Goal: Information Seeking & Learning: Compare options

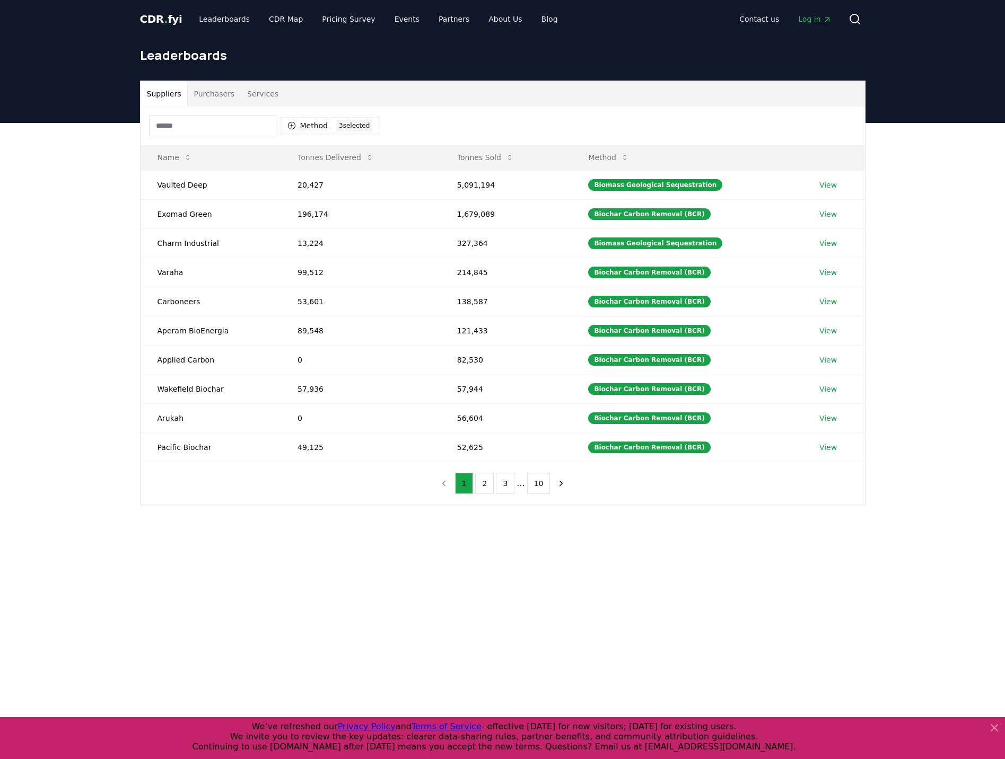
scroll to position [53, 0]
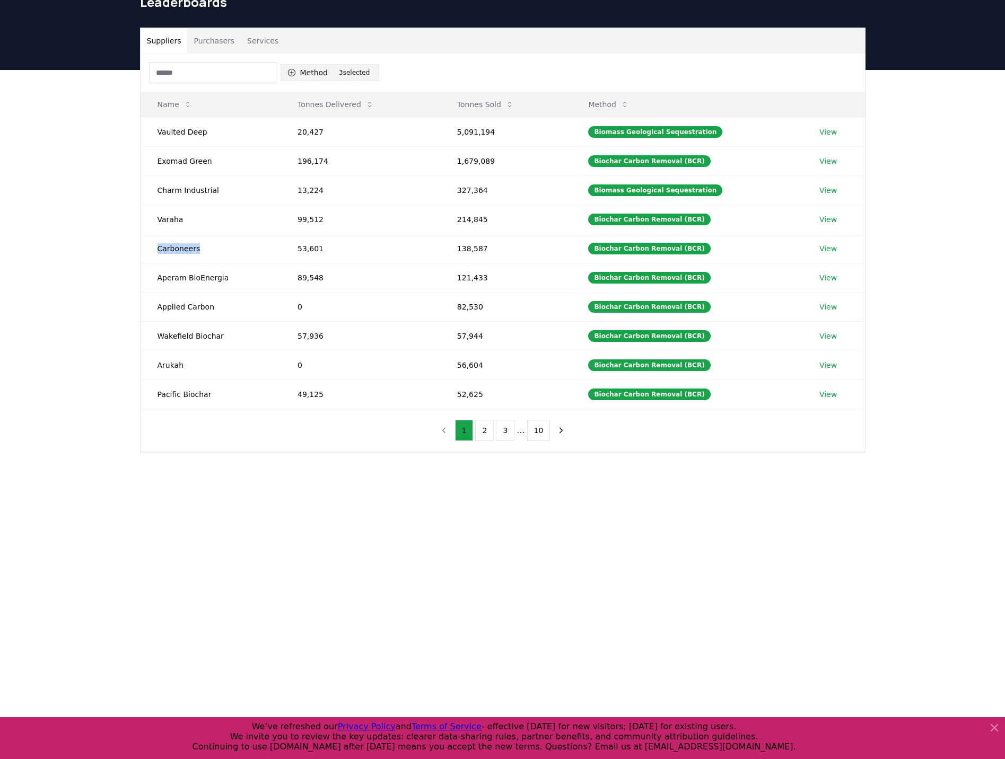
click at [298, 73] on button "Method 3 3 selected" at bounding box center [329, 72] width 99 height 17
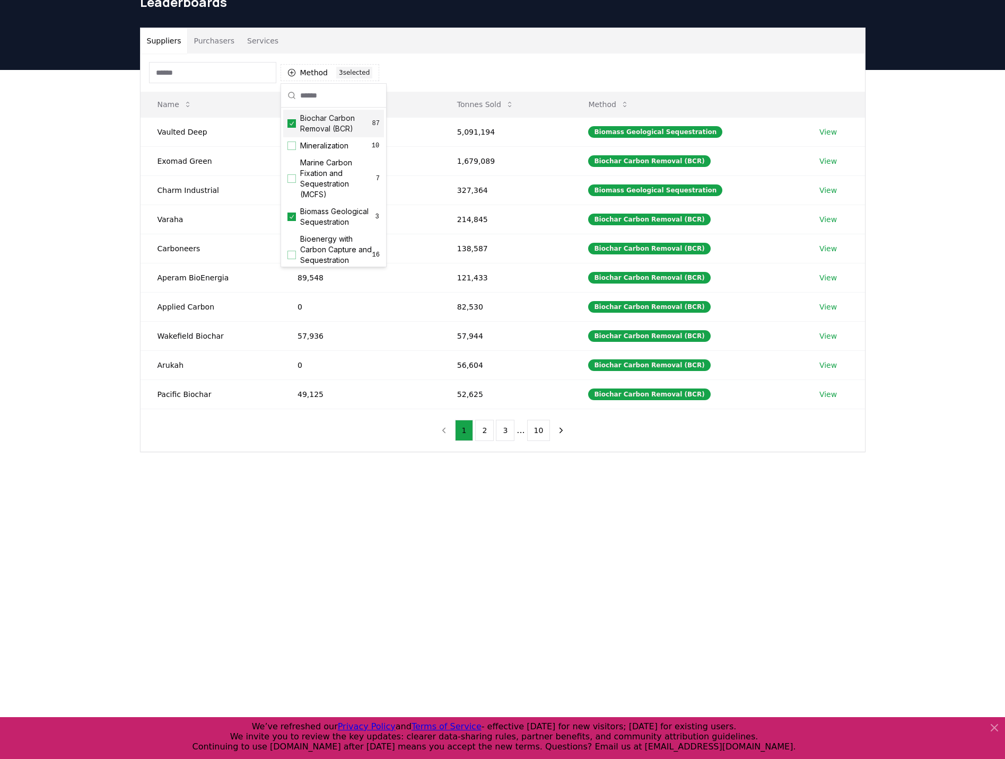
click at [293, 128] on div "Biochar Carbon Removal (BCR) 87" at bounding box center [333, 124] width 101 height 28
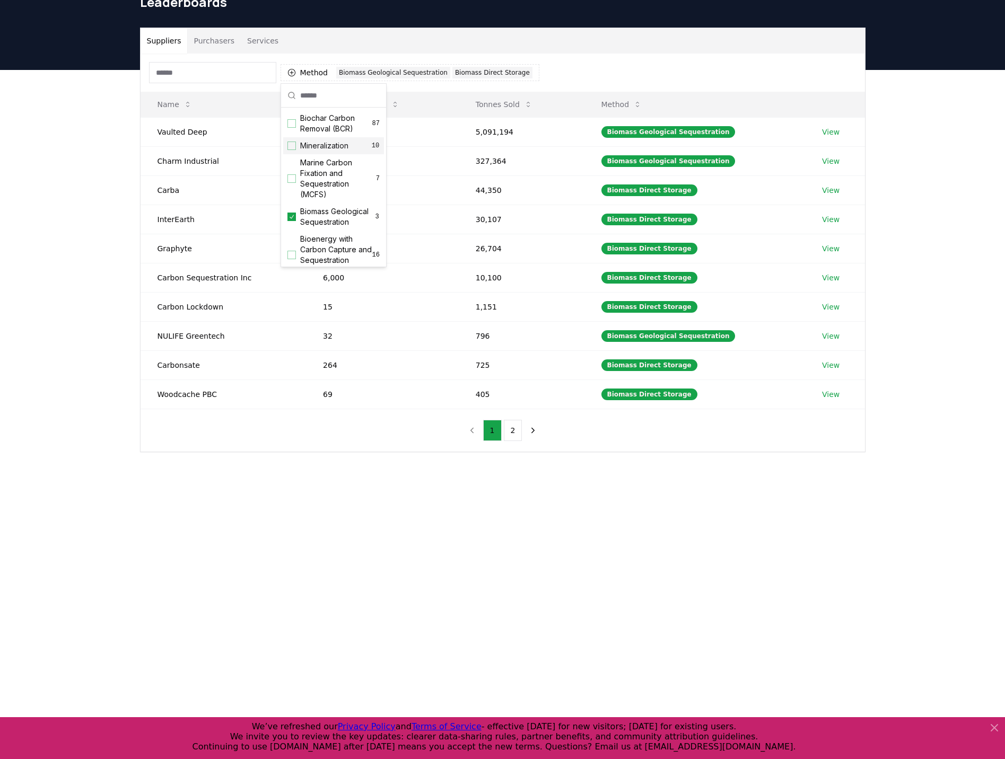
drag, startPoint x: 293, startPoint y: 143, endPoint x: 293, endPoint y: 149, distance: 6.9
click at [293, 143] on div "Suggestions" at bounding box center [291, 146] width 8 height 8
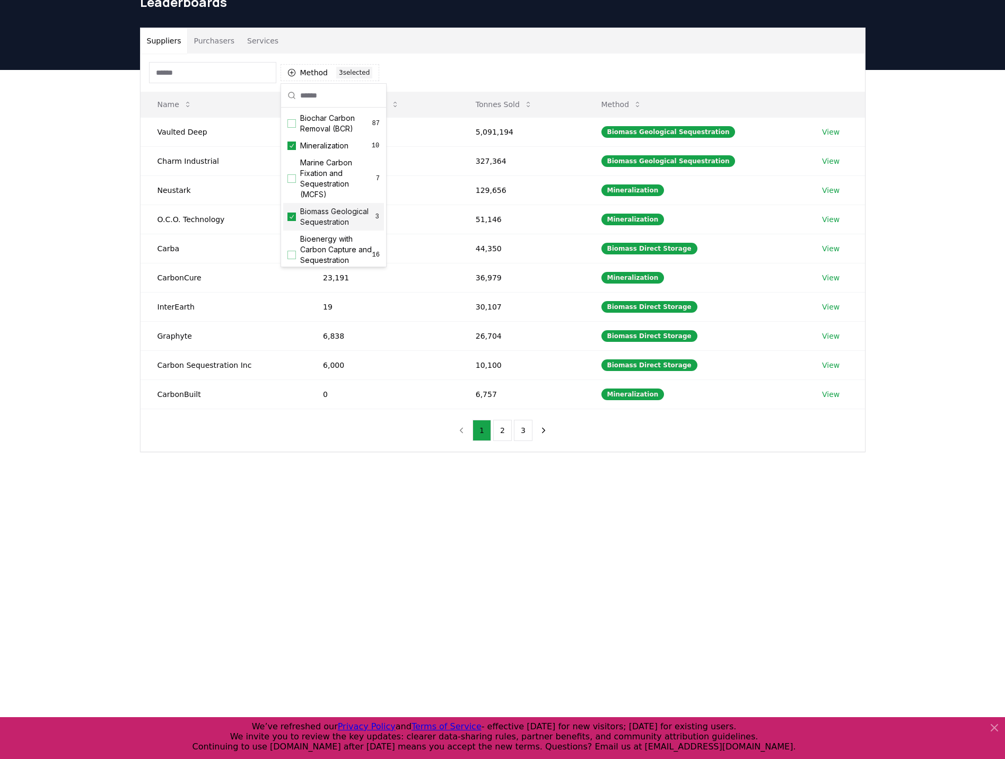
click at [287, 221] on div "Suggestions" at bounding box center [291, 217] width 8 height 8
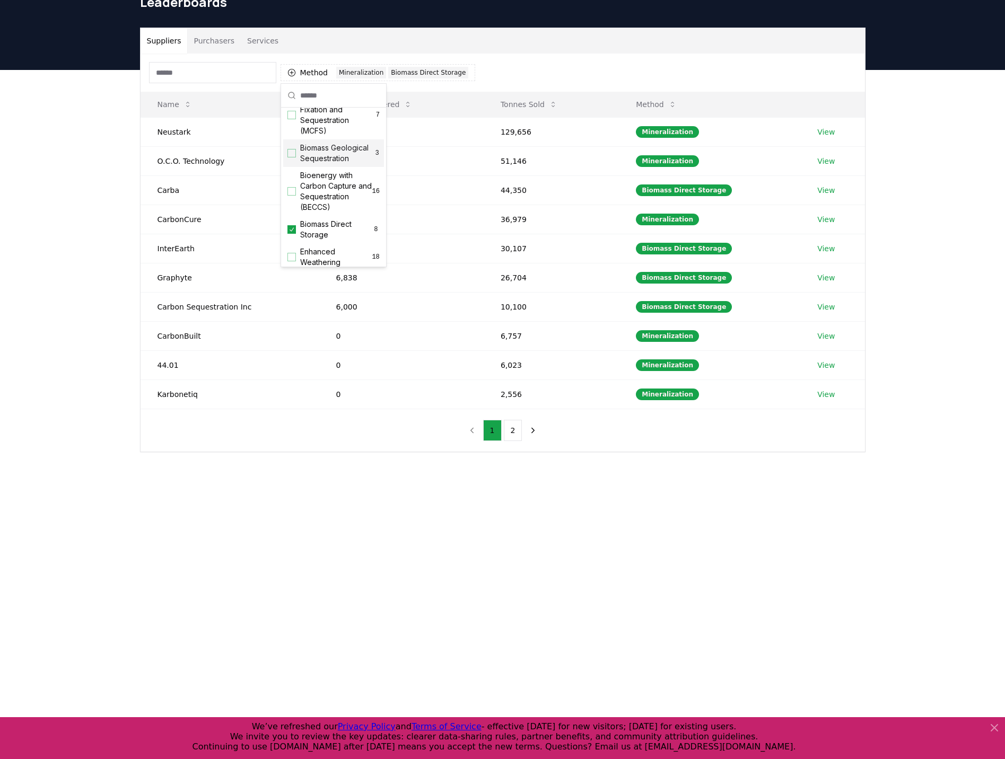
scroll to position [106, 0]
click at [291, 191] on icon "Suggestions" at bounding box center [291, 187] width 7 height 8
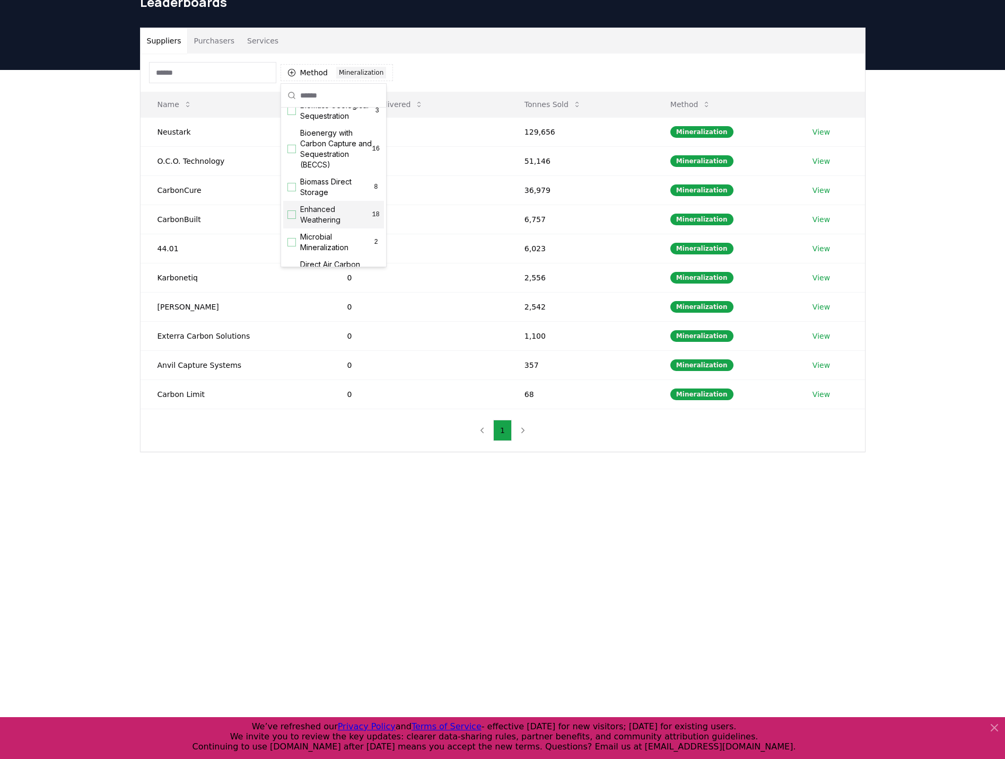
click at [292, 219] on div "Suggestions" at bounding box center [291, 214] width 8 height 8
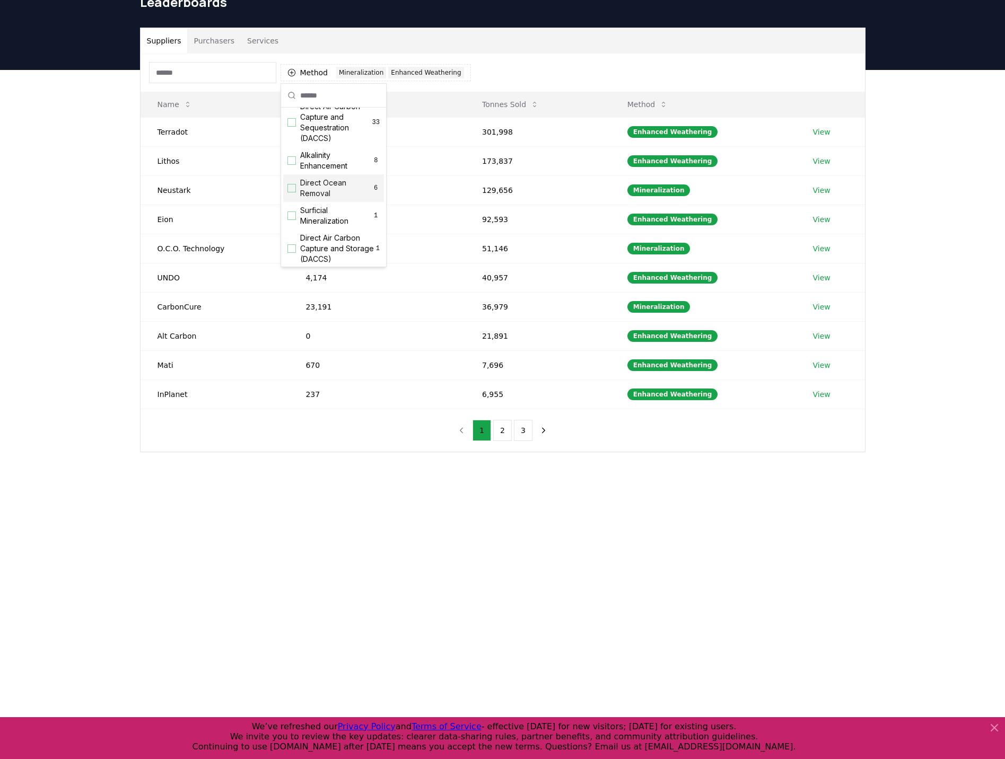
scroll to position [265, 0]
click at [312, 225] on span "Surficial Mineralization" at bounding box center [336, 214] width 72 height 21
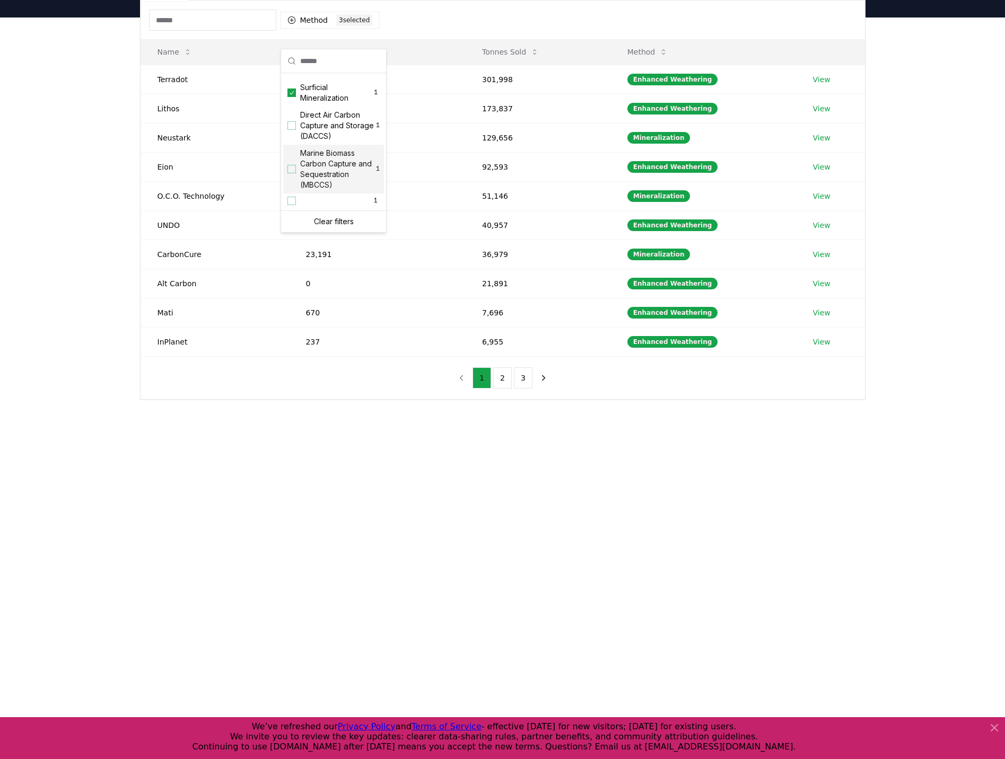
scroll to position [106, 0]
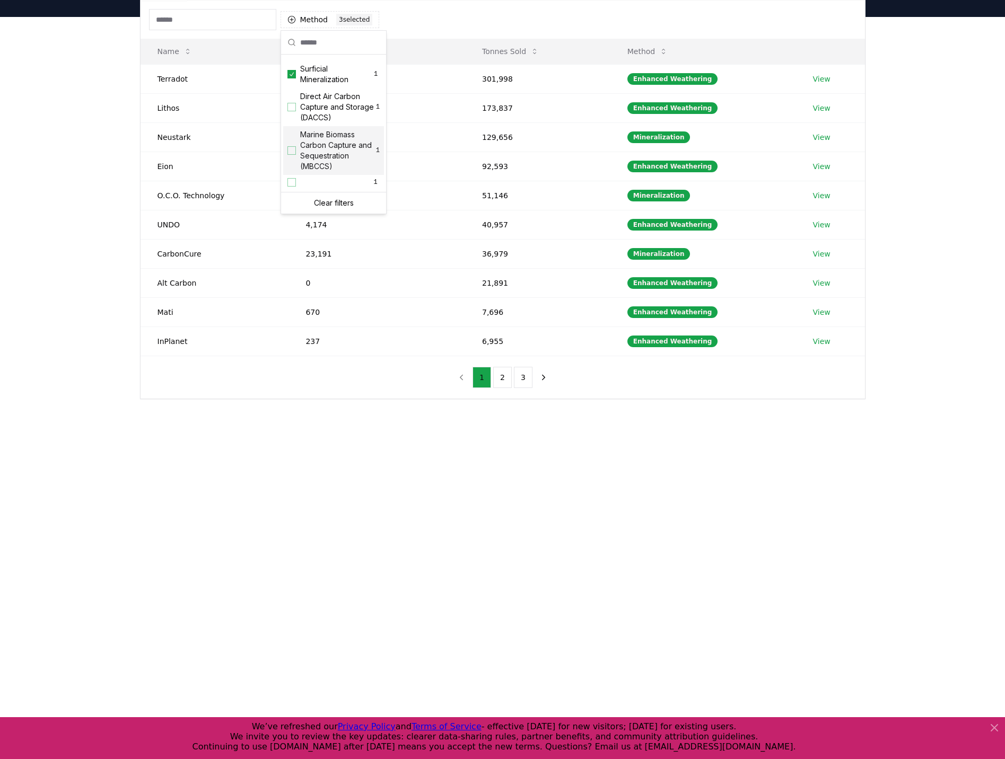
drag, startPoint x: 211, startPoint y: 427, endPoint x: 212, endPoint y: 414, distance: 13.3
click at [211, 426] on div "Suppliers Purchasers Services Method 3 3 selected Name Tonnes Delivered Tonnes …" at bounding box center [502, 229] width 1005 height 425
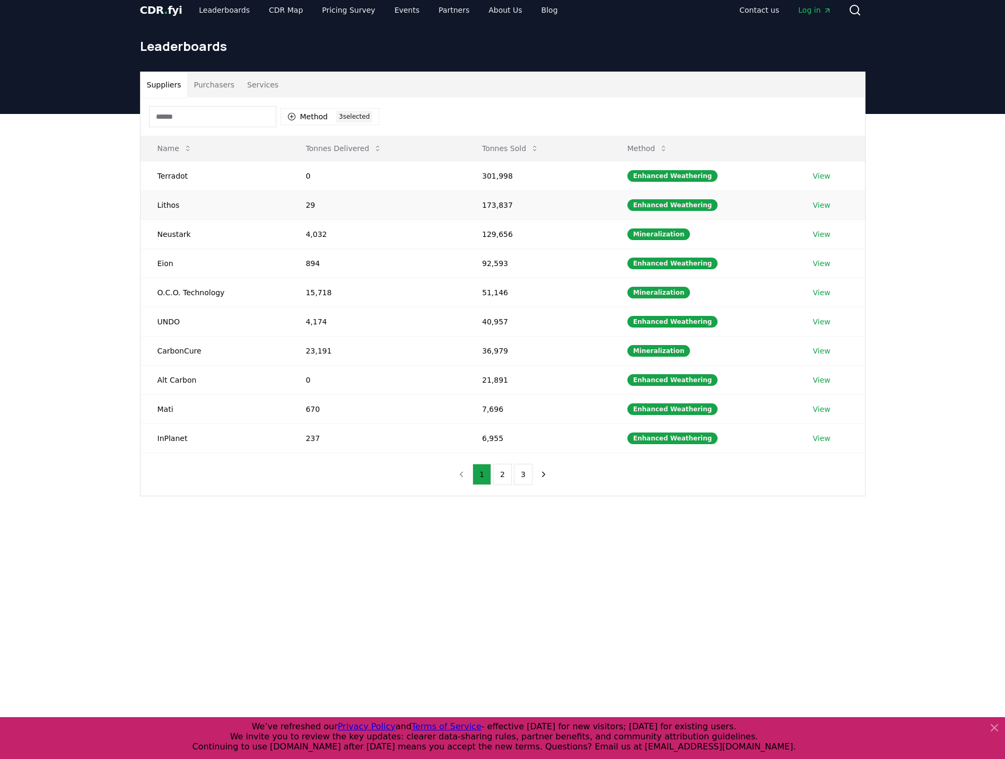
scroll to position [0, 0]
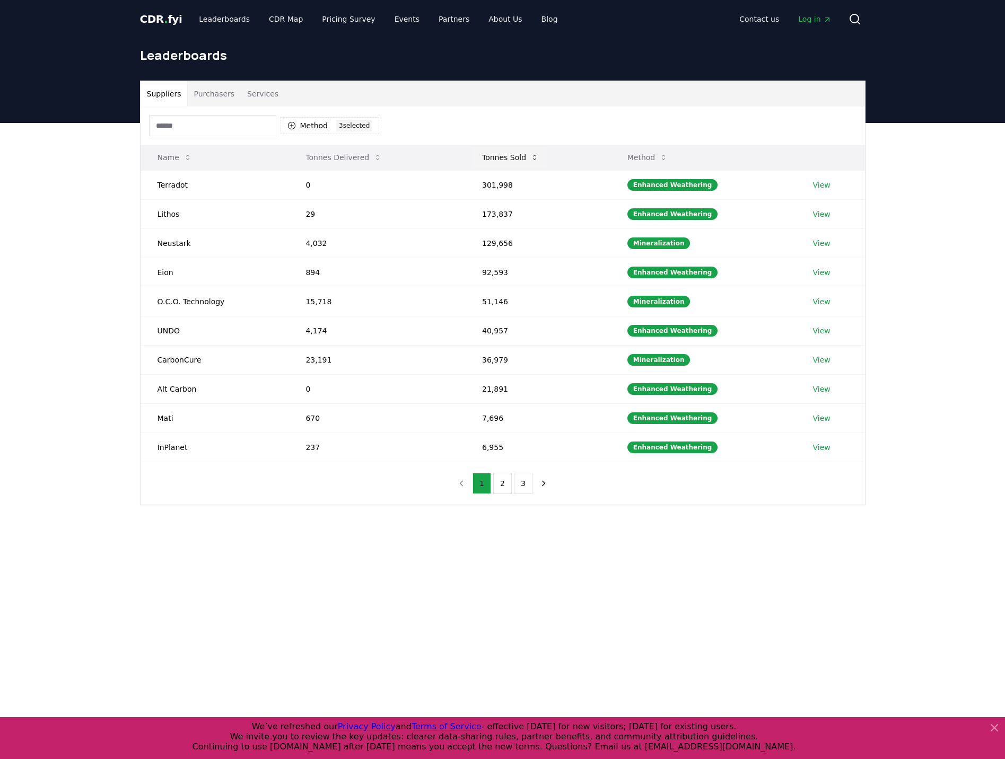
click at [533, 160] on icon at bounding box center [534, 157] width 8 height 8
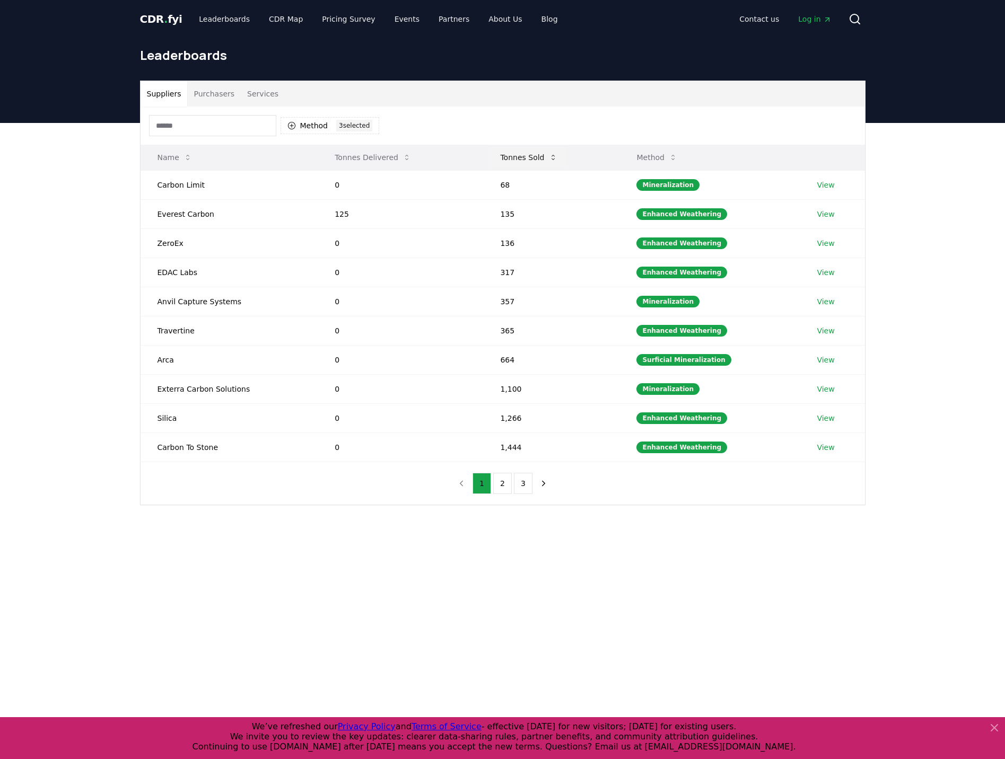
click at [544, 155] on button "Tonnes Sold" at bounding box center [528, 157] width 74 height 21
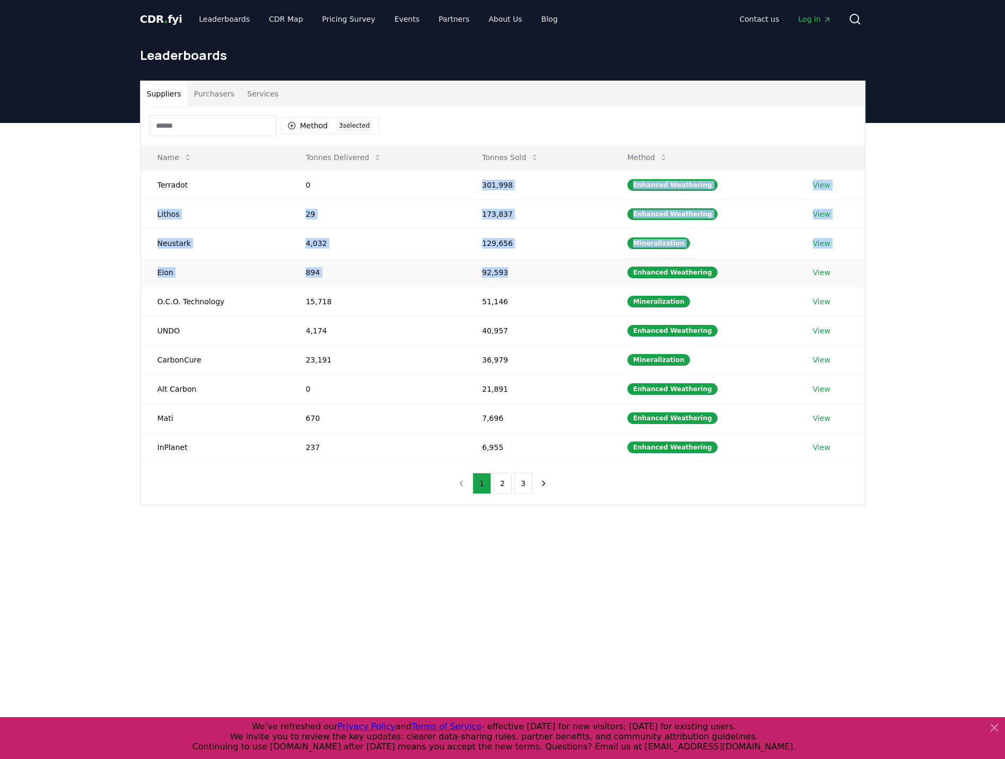
drag, startPoint x: 481, startPoint y: 186, endPoint x: 506, endPoint y: 260, distance: 78.6
click at [506, 260] on tbody "Terradot 0 301,998 Enhanced Weathering View Lithos 29 173,837 Enhanced Weatheri…" at bounding box center [502, 316] width 724 height 292
drag, startPoint x: 506, startPoint y: 260, endPoint x: 537, endPoint y: 178, distance: 87.9
click at [537, 178] on td "301,998" at bounding box center [537, 184] width 145 height 29
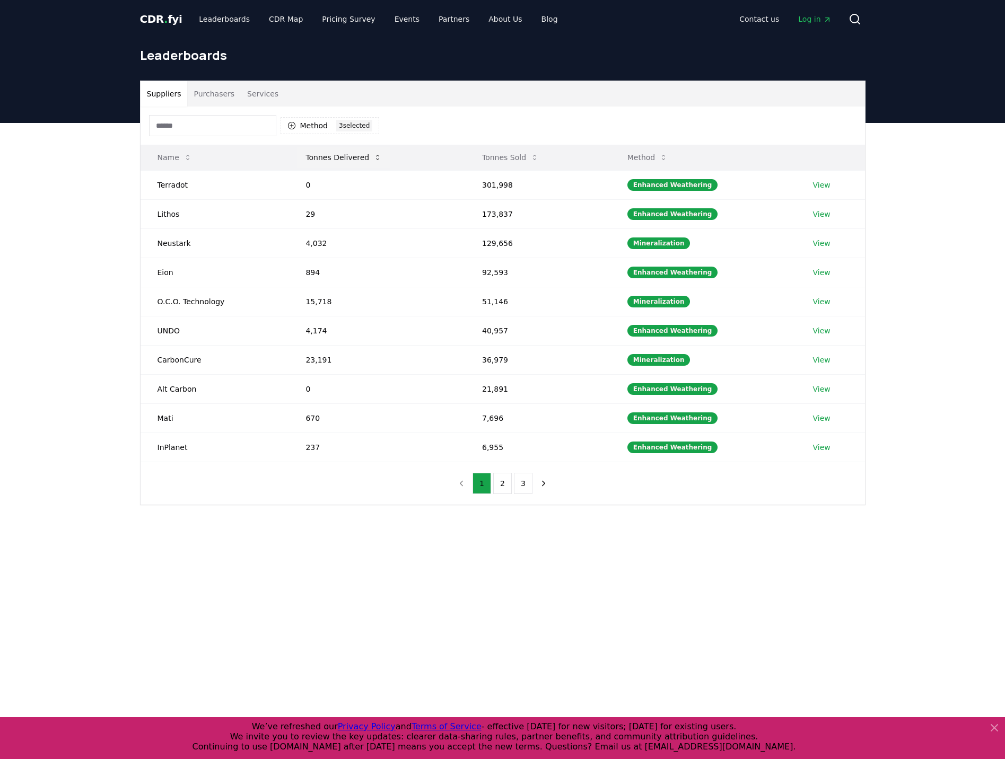
click at [376, 160] on icon at bounding box center [377, 157] width 3 height 5
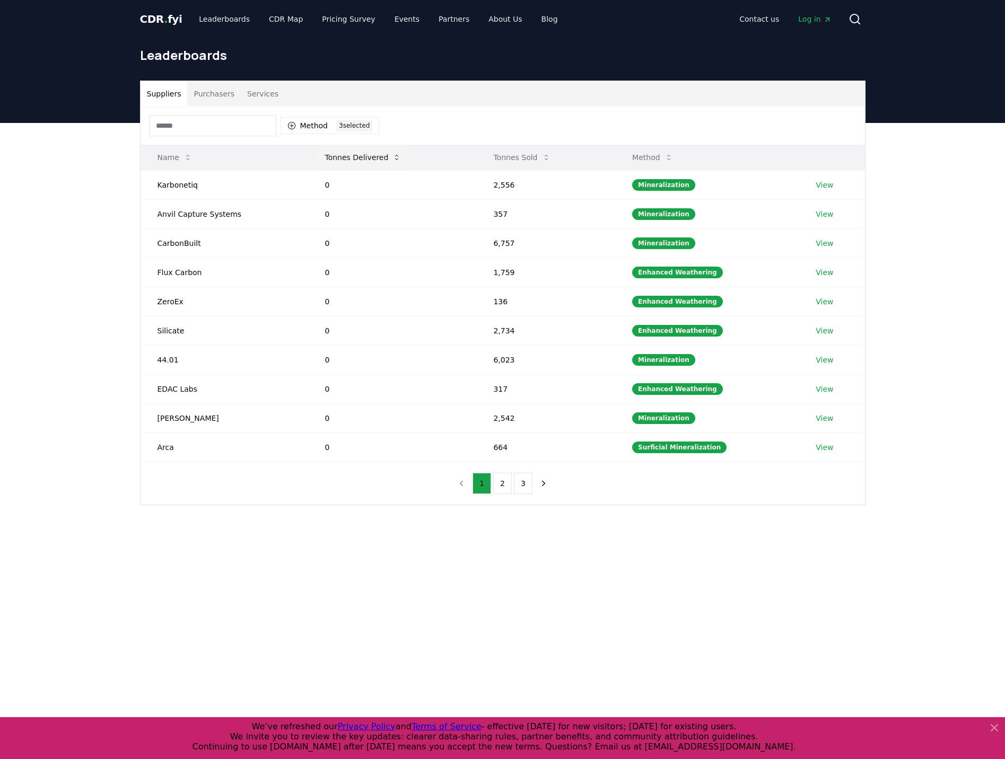
click at [373, 160] on button "Tonnes Delivered" at bounding box center [362, 157] width 93 height 21
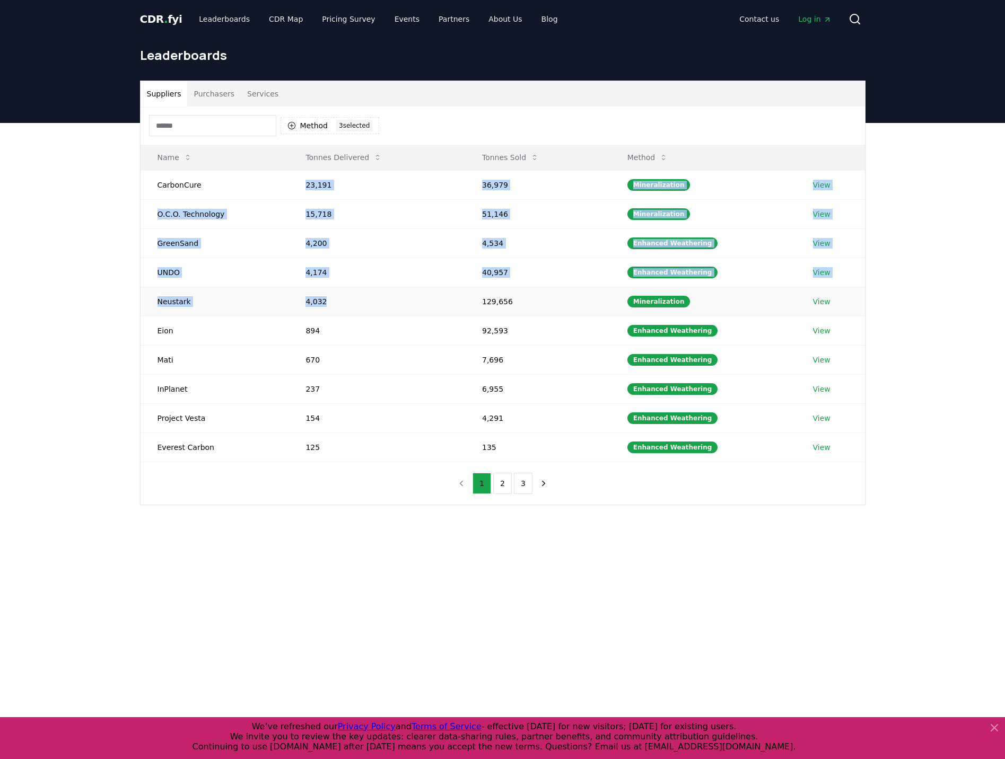
drag, startPoint x: 296, startPoint y: 184, endPoint x: 326, endPoint y: 300, distance: 118.8
click at [326, 300] on tbody "CarbonCure 23,191 36,979 Mineralization View O.C.O. Technology 15,718 51,146 Mi…" at bounding box center [502, 316] width 724 height 292
click at [216, 205] on td "O.C.O. Technology" at bounding box center [214, 213] width 148 height 29
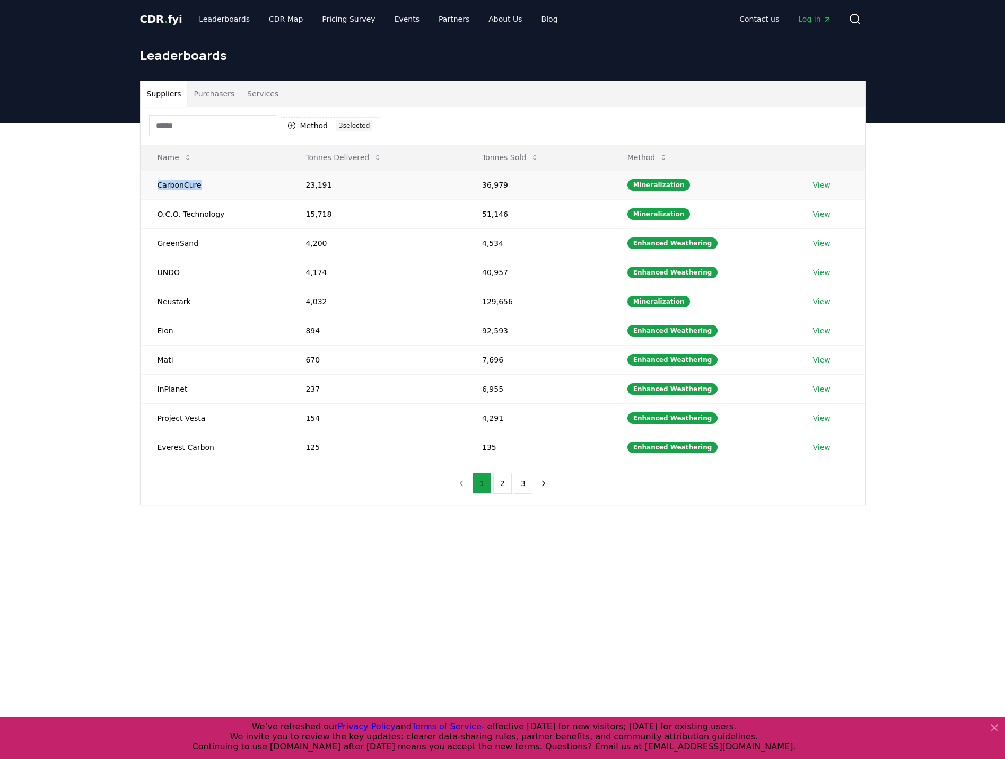
drag, startPoint x: 206, startPoint y: 191, endPoint x: 154, endPoint y: 181, distance: 53.3
click at [154, 181] on td "CarbonCure" at bounding box center [214, 184] width 148 height 29
copy td "CarbonCure"
drag, startPoint x: 216, startPoint y: 218, endPoint x: 130, endPoint y: 219, distance: 86.4
click at [130, 219] on div "Suppliers Purchasers Services Method 3 3 selected Name Tonnes Delivered Tonnes …" at bounding box center [502, 335] width 1005 height 425
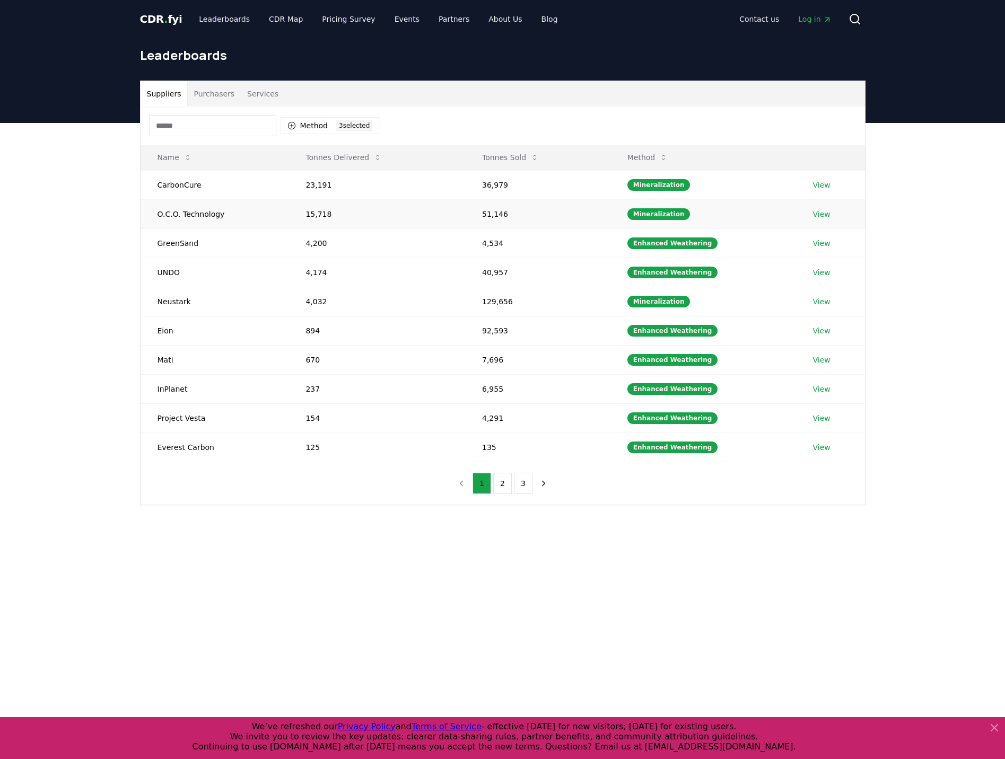
drag, startPoint x: 130, startPoint y: 219, endPoint x: 221, endPoint y: 213, distance: 91.4
click at [221, 213] on td "O.C.O. Technology" at bounding box center [214, 213] width 148 height 29
drag, startPoint x: 223, startPoint y: 212, endPoint x: 143, endPoint y: 215, distance: 79.6
click at [143, 215] on td "O.C.O. Technology" at bounding box center [214, 213] width 148 height 29
copy td "O.C.O. Technology"
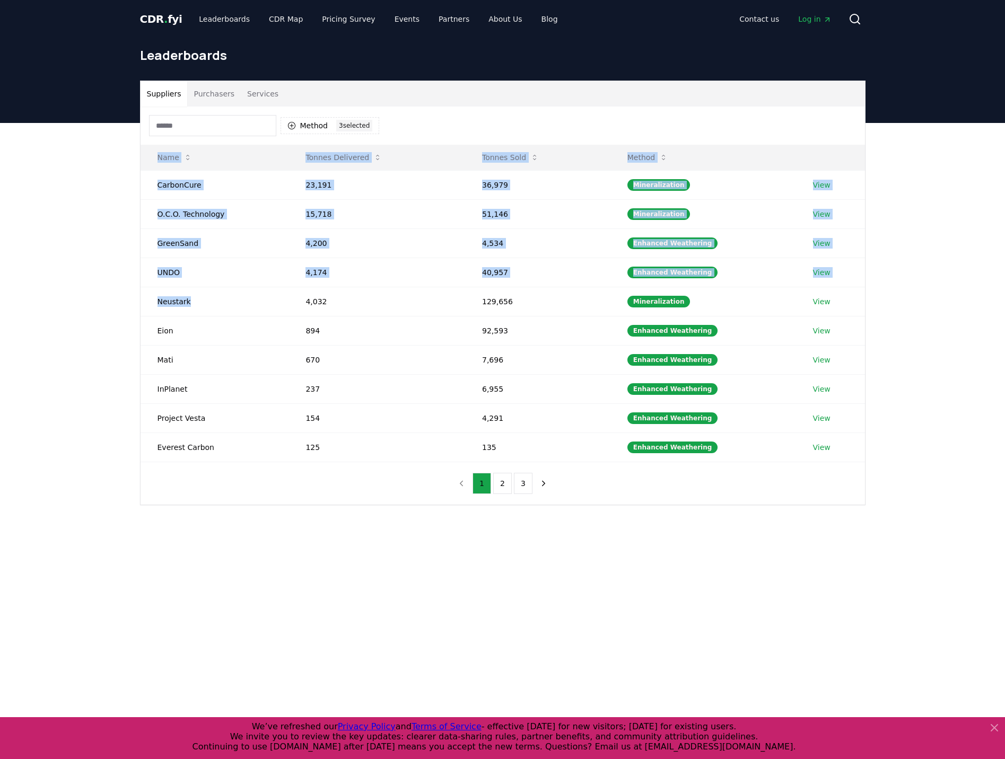
drag, startPoint x: 219, startPoint y: 302, endPoint x: 137, endPoint y: 302, distance: 81.6
click at [137, 302] on div "Suppliers Purchasers Services Method 3 3 selected Name Tonnes Delivered Tonnes …" at bounding box center [502, 293] width 742 height 425
click at [212, 302] on td "Neustark" at bounding box center [214, 301] width 148 height 29
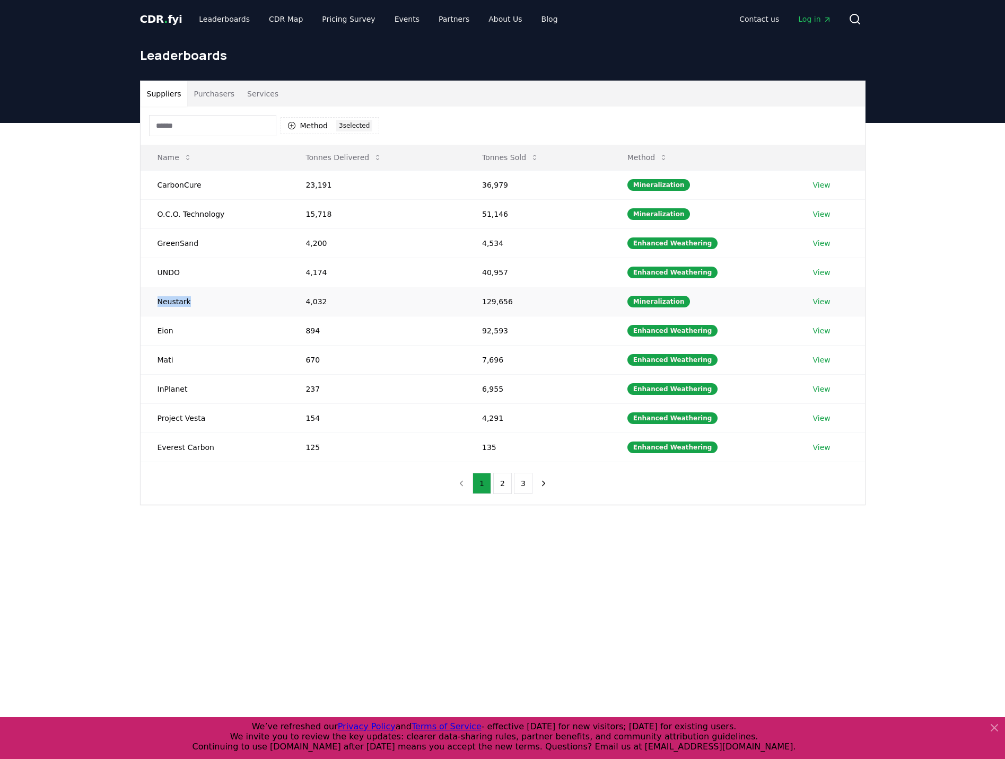
drag, startPoint x: 203, startPoint y: 305, endPoint x: 157, endPoint y: 305, distance: 45.6
click at [157, 305] on td "Neustark" at bounding box center [214, 301] width 148 height 29
copy td "Neustark"
drag, startPoint x: 207, startPoint y: 331, endPoint x: 147, endPoint y: 339, distance: 59.8
click at [147, 339] on td "Eion" at bounding box center [214, 330] width 148 height 29
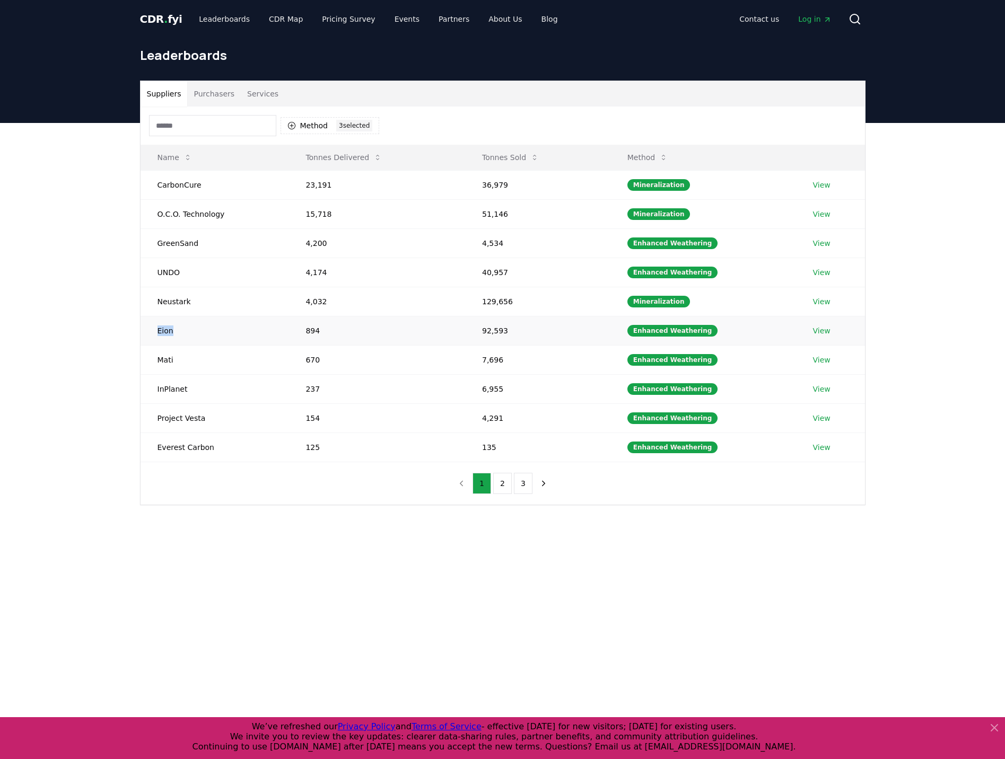
copy td "Eion"
click at [376, 155] on icon at bounding box center [377, 157] width 8 height 8
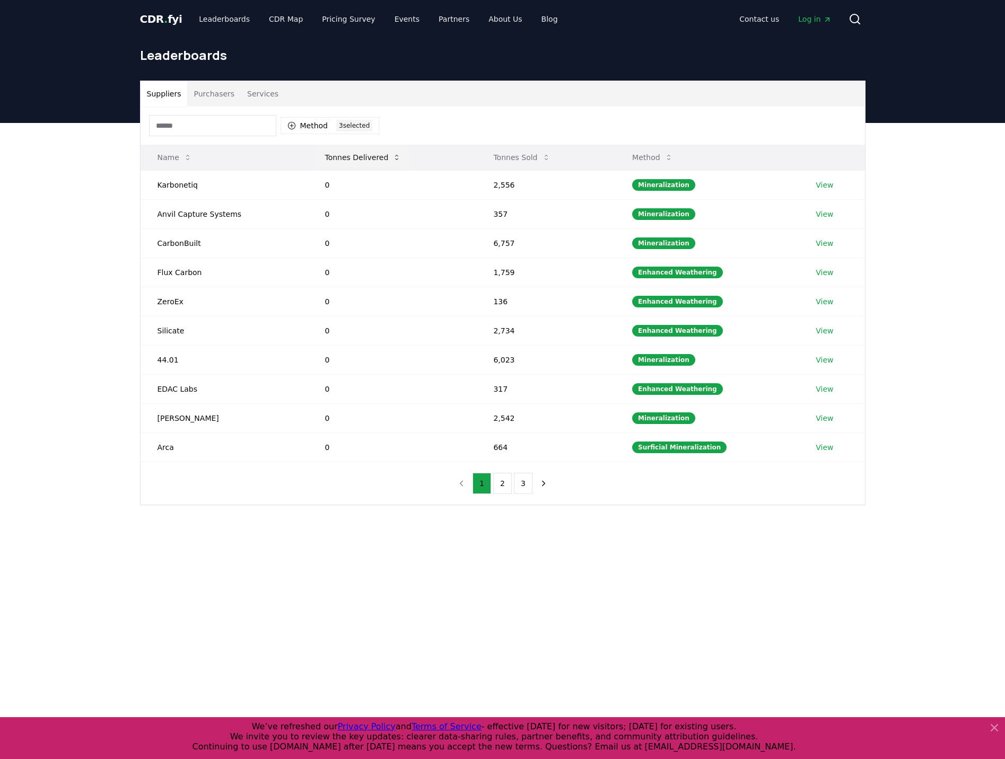
click at [376, 155] on button "Tonnes Delivered" at bounding box center [362, 157] width 93 height 21
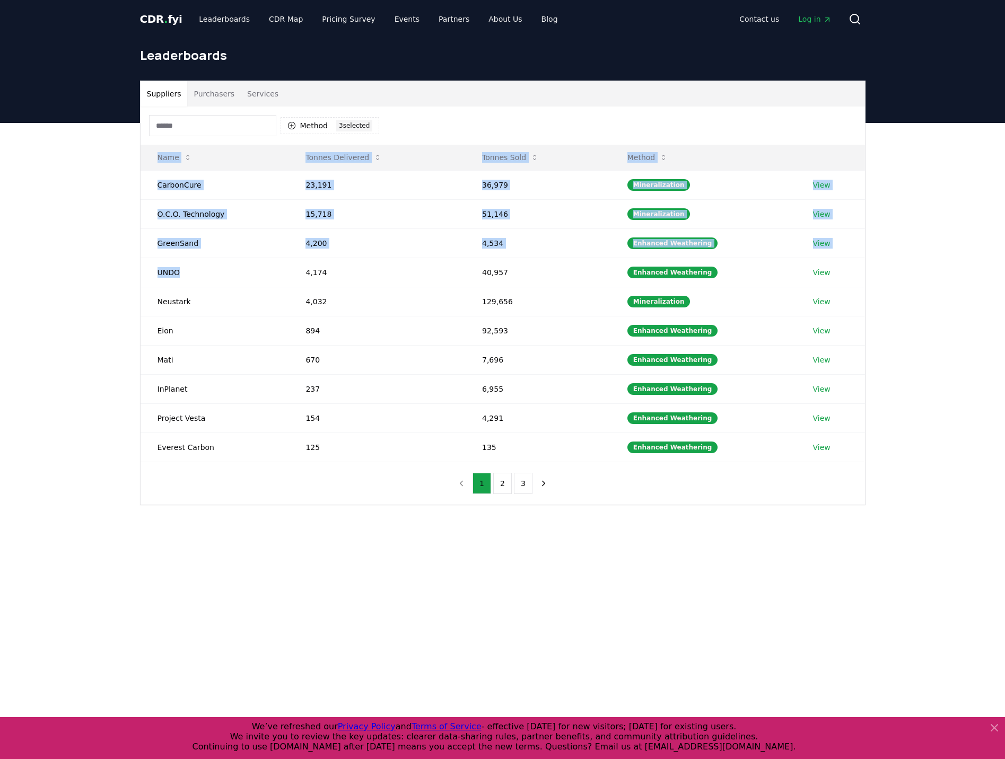
drag, startPoint x: 201, startPoint y: 274, endPoint x: 121, endPoint y: 283, distance: 80.6
click at [121, 283] on div "Suppliers Purchasers Services Method 3 3 selected Name Tonnes Delivered Tonnes …" at bounding box center [502, 335] width 1005 height 425
drag, startPoint x: 121, startPoint y: 283, endPoint x: 178, endPoint y: 278, distance: 56.4
click at [178, 278] on td "UNDO" at bounding box center [214, 272] width 148 height 29
click at [293, 128] on icon "button" at bounding box center [291, 125] width 8 height 8
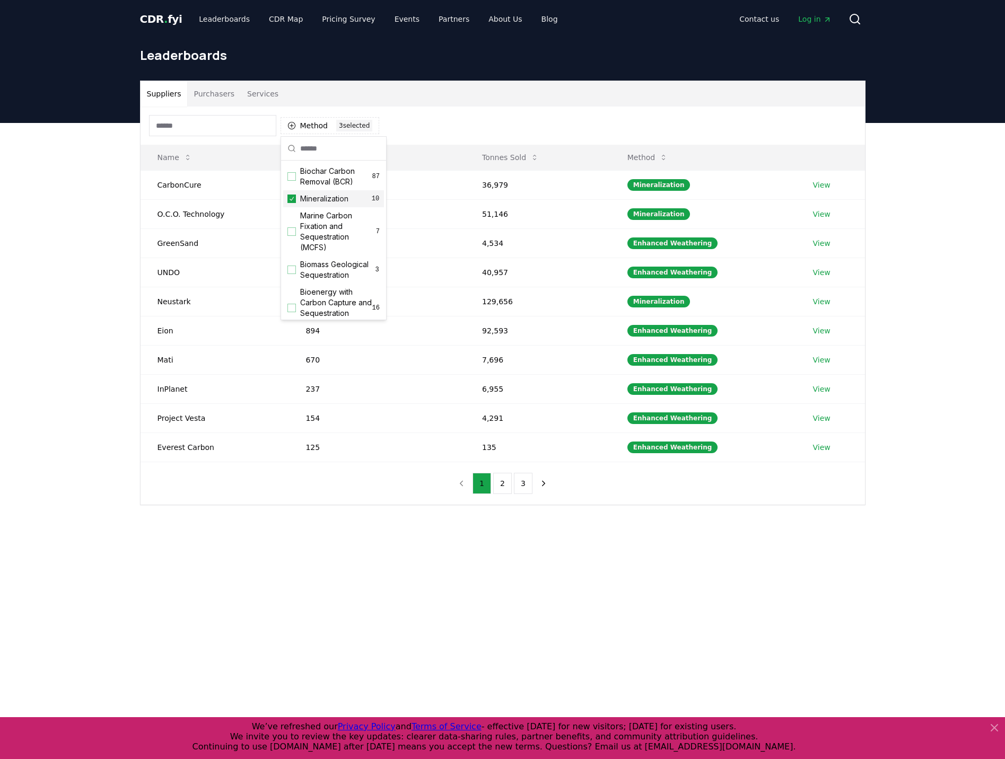
click at [295, 198] on div "Suggestions" at bounding box center [291, 199] width 8 height 8
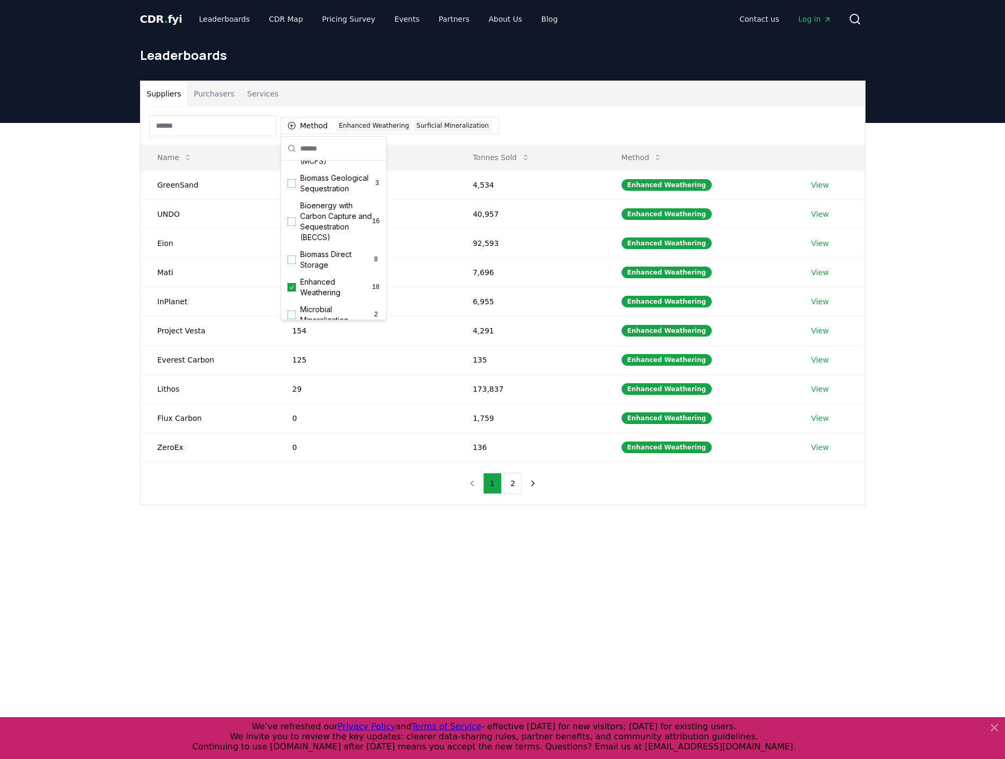
scroll to position [106, 0]
click at [293, 272] on icon "Suggestions" at bounding box center [291, 267] width 7 height 8
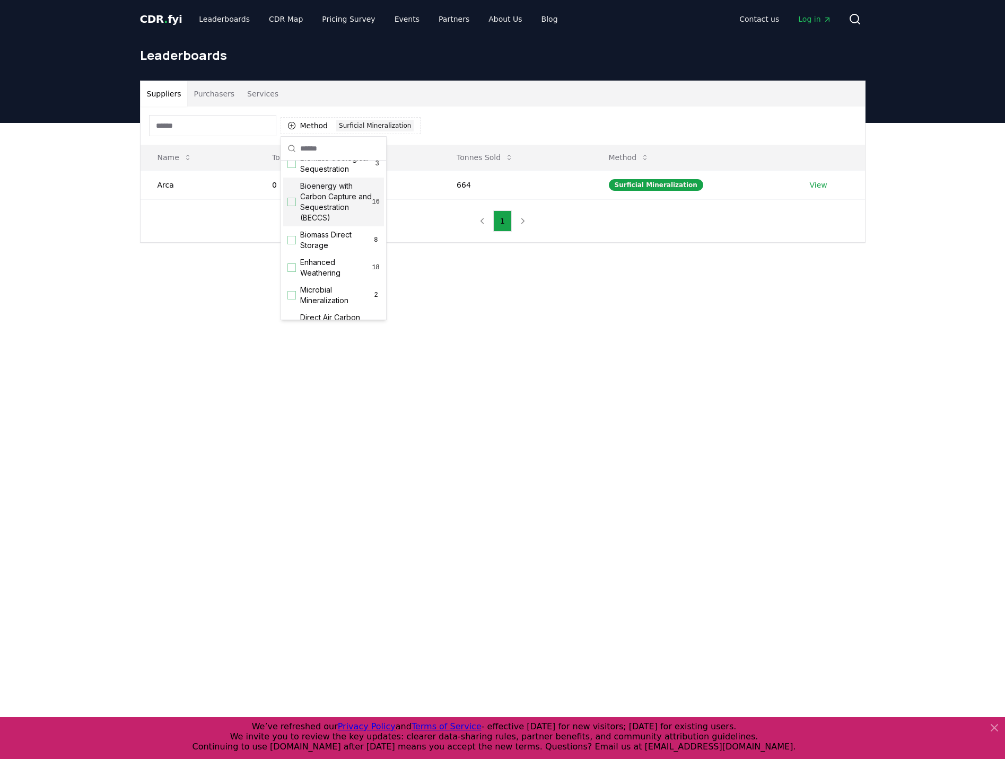
click at [295, 206] on div "Suggestions" at bounding box center [291, 202] width 8 height 8
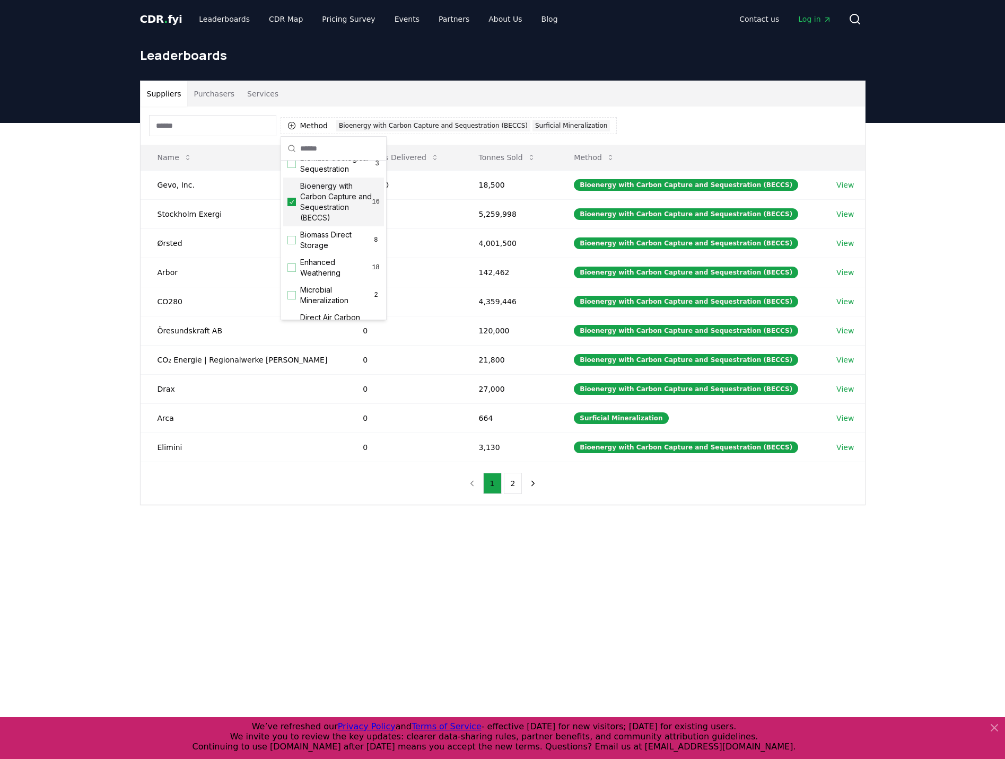
click at [101, 438] on div "Suppliers Purchasers Services Method 2 Bioenergy with Carbon Capture and Seques…" at bounding box center [502, 335] width 1005 height 425
click at [509, 485] on button "2" at bounding box center [513, 483] width 19 height 21
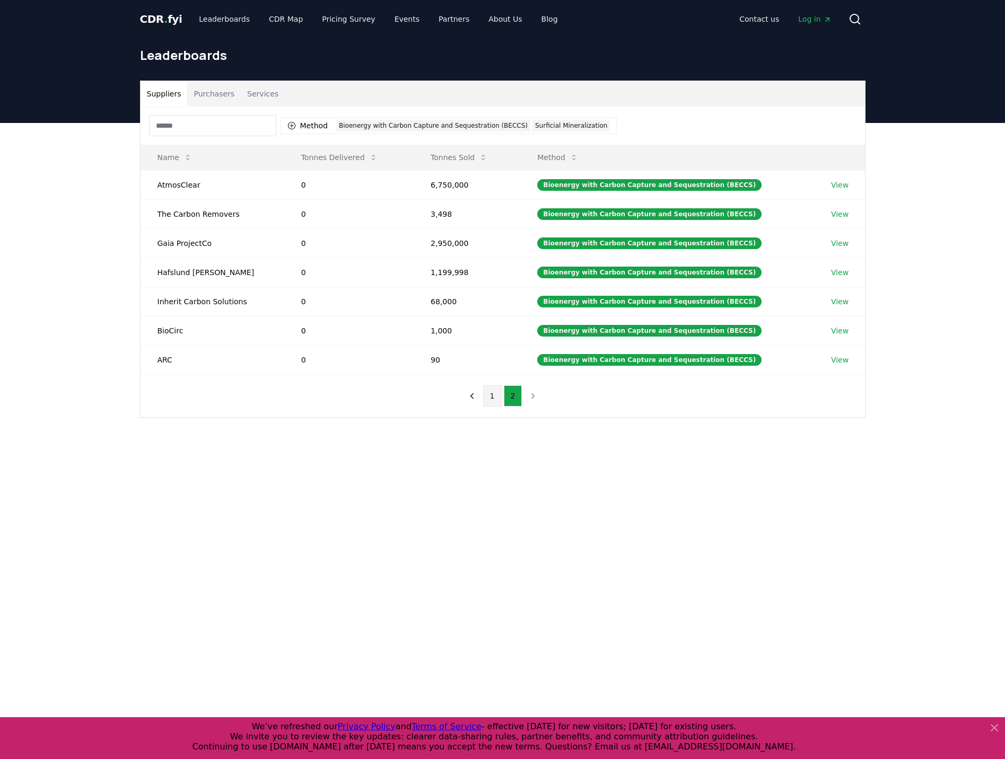
click at [488, 401] on button "1" at bounding box center [492, 395] width 19 height 21
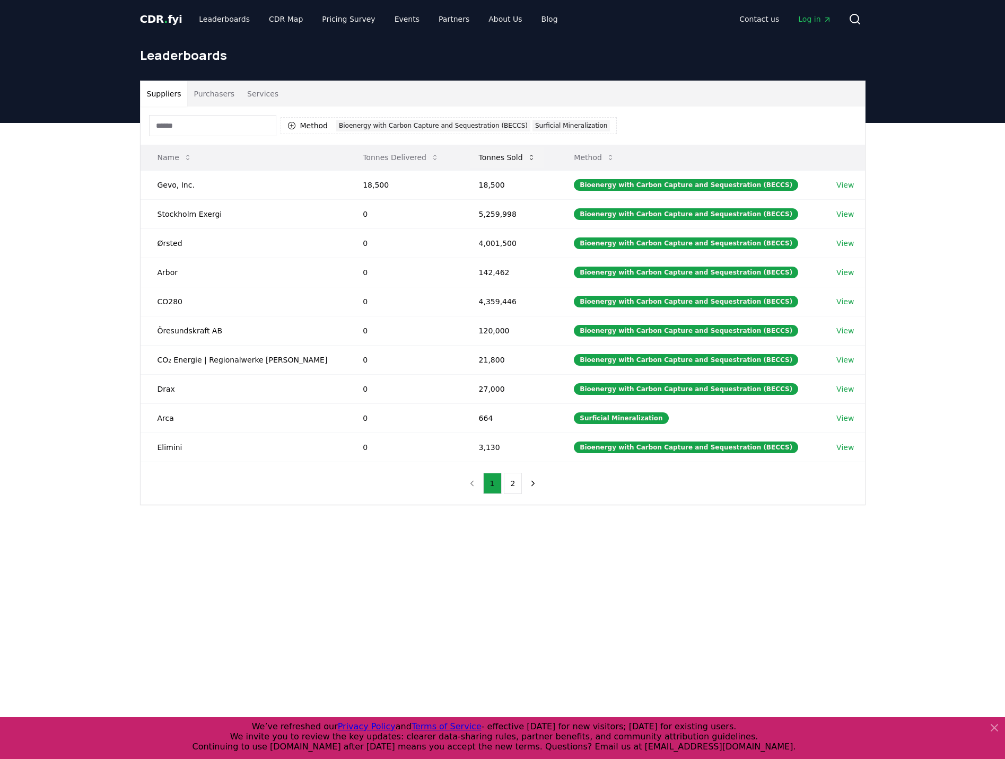
click at [527, 158] on icon at bounding box center [531, 157] width 8 height 8
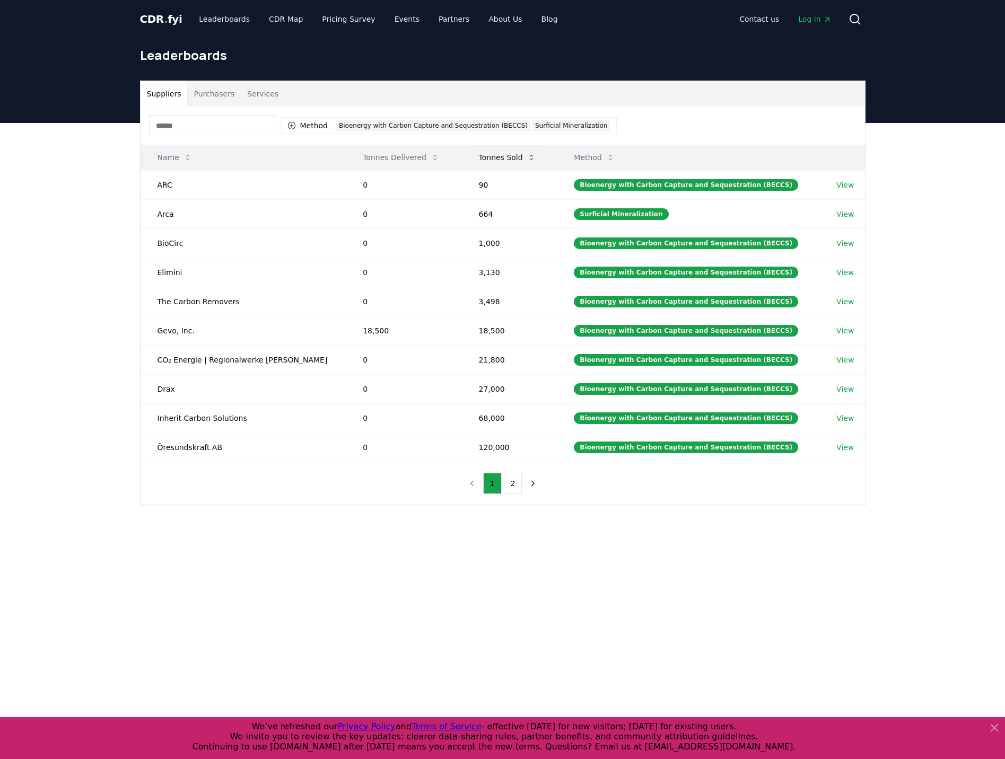
click at [527, 157] on icon at bounding box center [531, 157] width 8 height 8
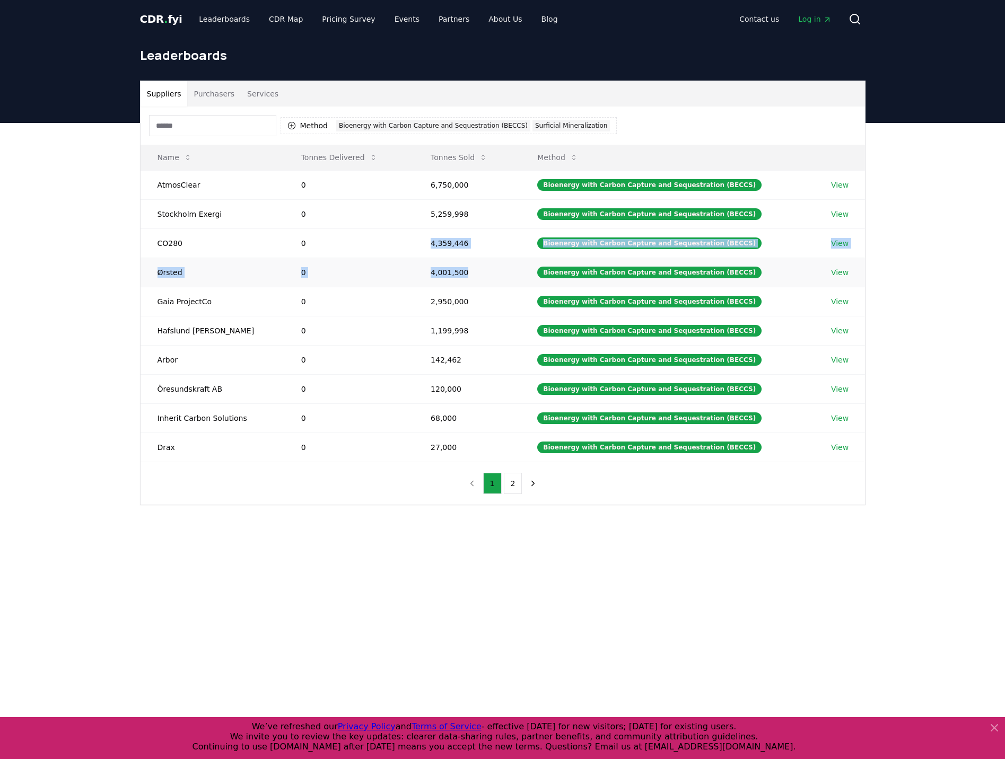
drag, startPoint x: 433, startPoint y: 246, endPoint x: 477, endPoint y: 271, distance: 50.8
click at [477, 271] on tbody "AtmosClear 0 6,750,000 Bioenergy with Carbon Capture and Sequestration (BECCS) …" at bounding box center [502, 316] width 724 height 292
click at [369, 160] on icon at bounding box center [373, 157] width 8 height 8
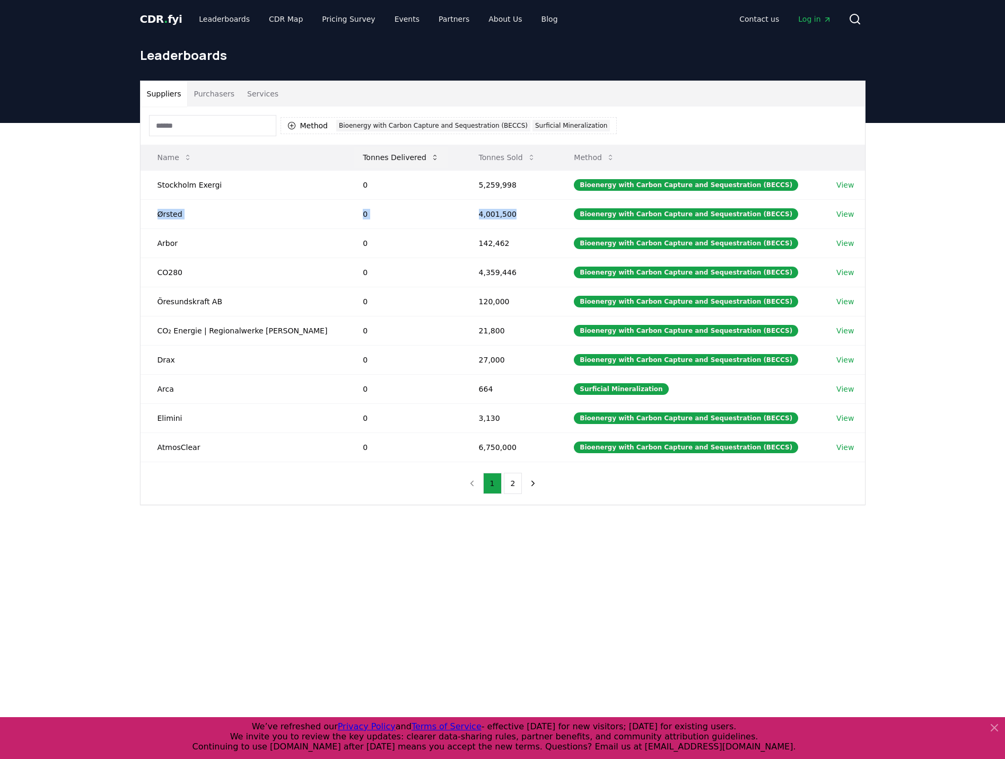
click at [417, 156] on button "Tonnes Delivered" at bounding box center [400, 157] width 93 height 21
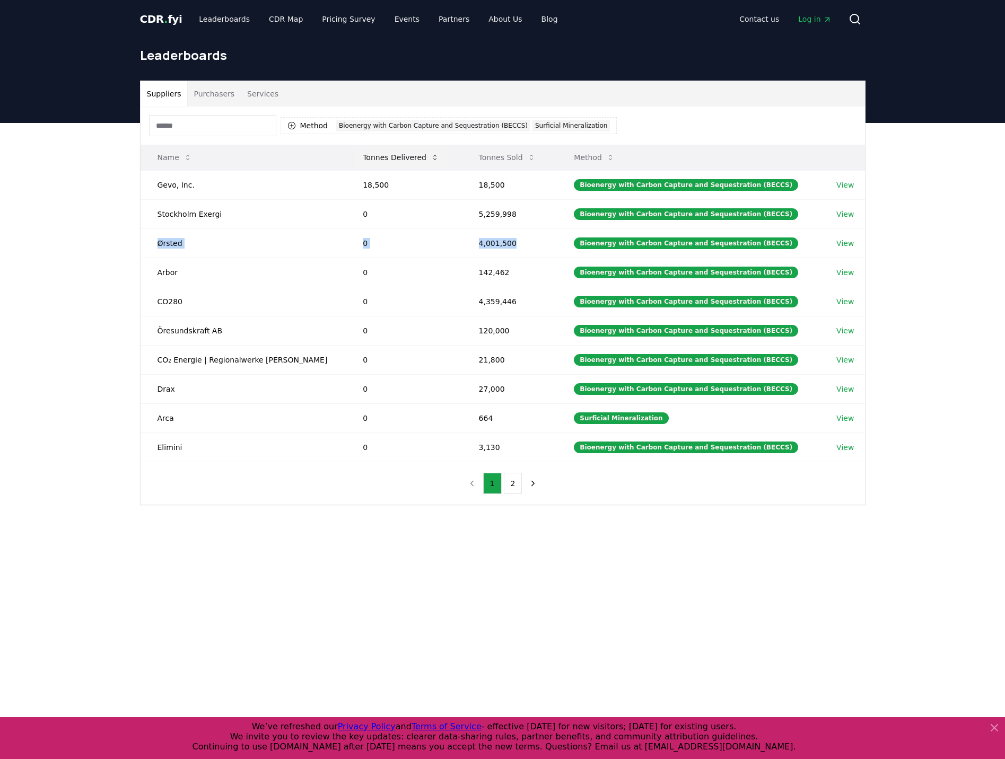
click at [430, 156] on icon at bounding box center [434, 157] width 8 height 8
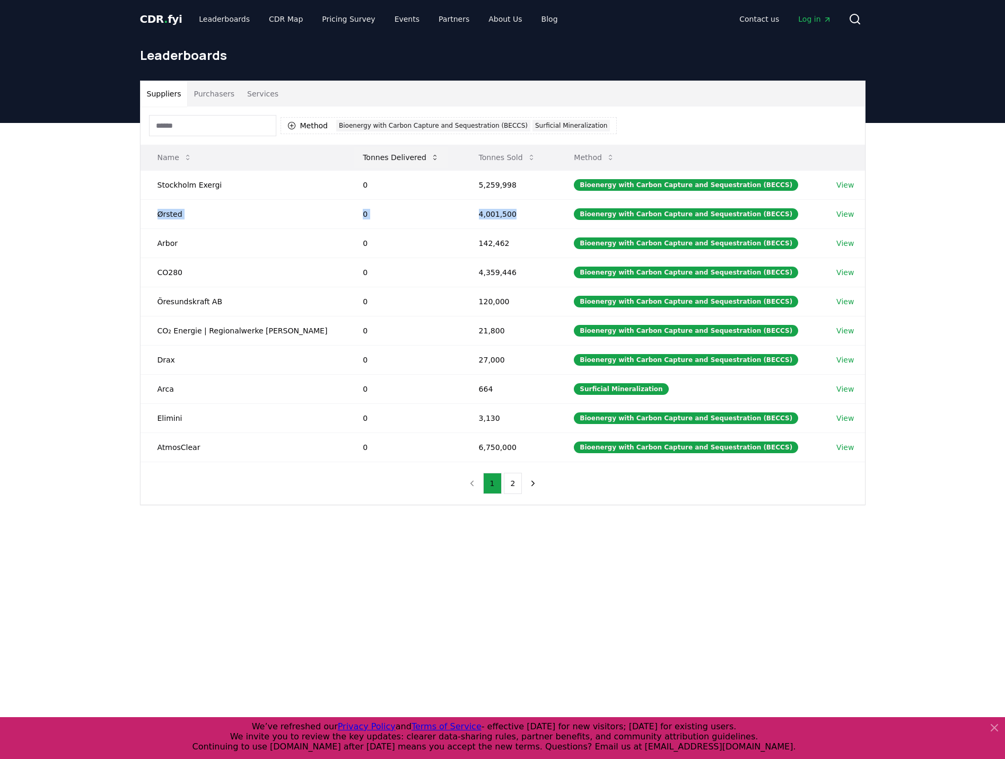
click at [430, 156] on icon at bounding box center [434, 157] width 8 height 8
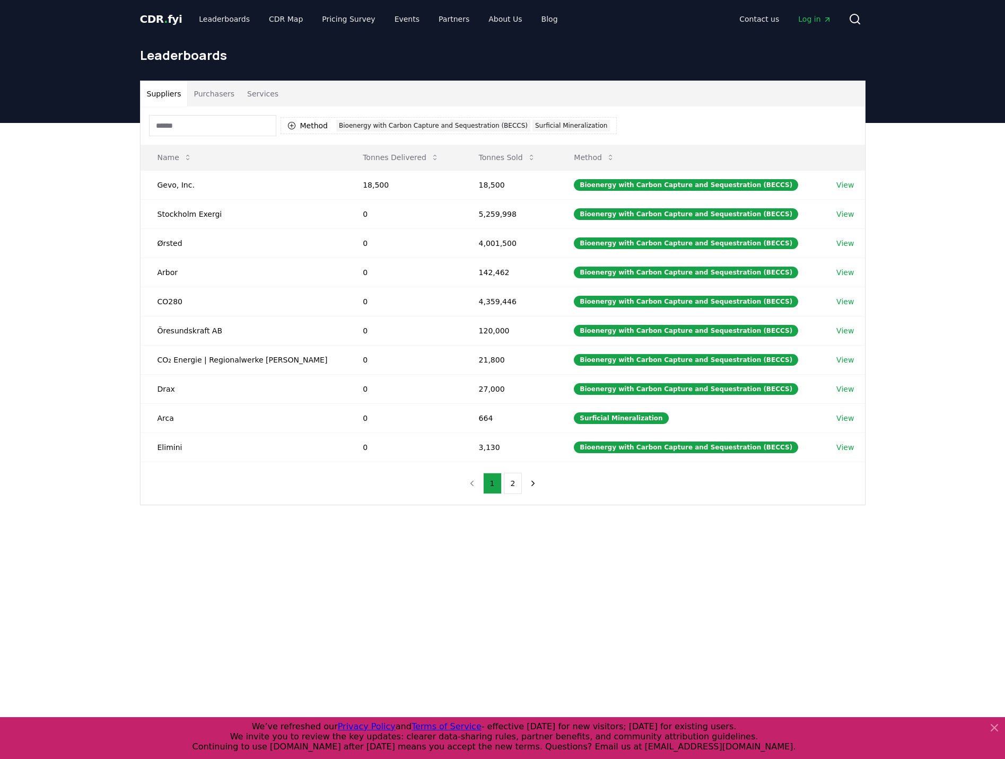
drag, startPoint x: 257, startPoint y: 598, endPoint x: 252, endPoint y: 606, distance: 9.7
click at [258, 598] on main "Suppliers Purchasers Services Method 2 Bioenergy with Carbon Capture and Seques…" at bounding box center [502, 502] width 1005 height 759
click at [524, 151] on button "Tonnes Sold" at bounding box center [507, 157] width 74 height 21
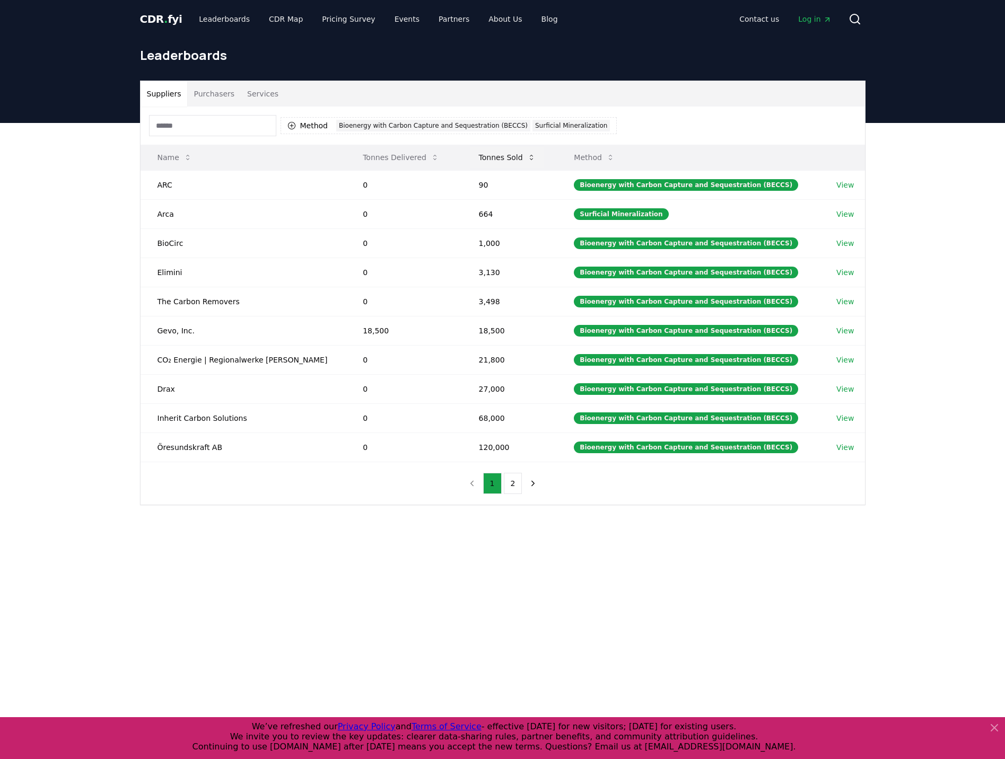
click at [524, 151] on button "Tonnes Sold" at bounding box center [507, 157] width 74 height 21
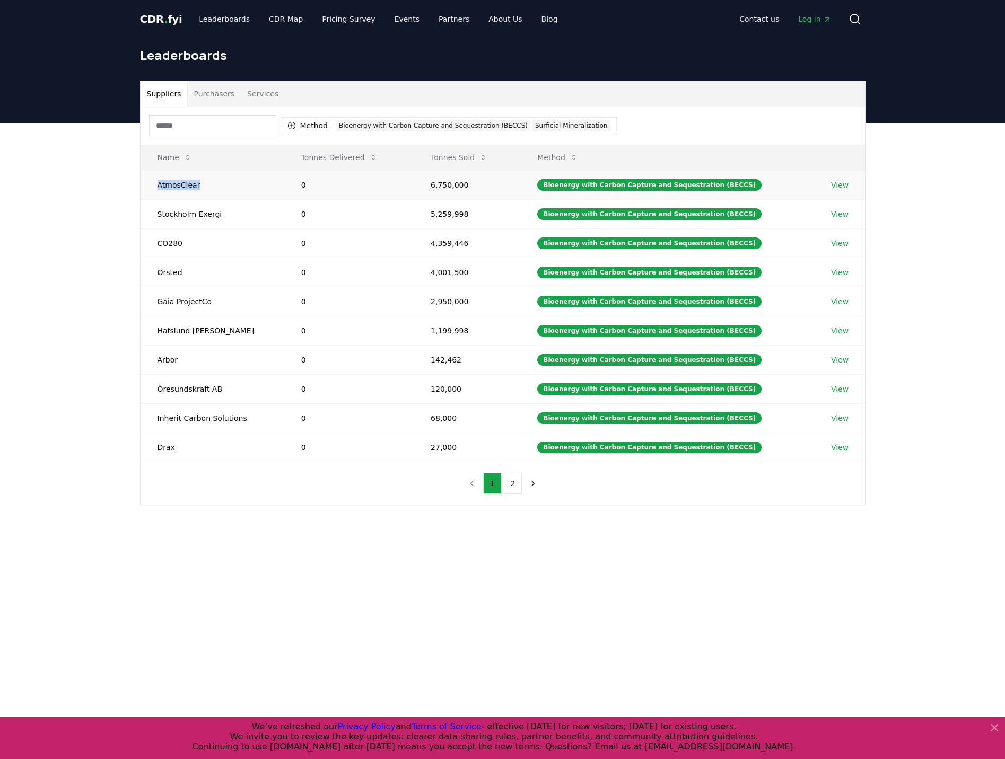
drag, startPoint x: 218, startPoint y: 185, endPoint x: 155, endPoint y: 183, distance: 63.1
click at [155, 183] on td "AtmosClear" at bounding box center [212, 184] width 144 height 29
copy td "AtmosClear"
drag, startPoint x: 236, startPoint y: 210, endPoint x: 121, endPoint y: 217, distance: 115.3
click at [121, 217] on div "Suppliers Purchasers Services Method 2 Bioenergy with Carbon Capture and Seques…" at bounding box center [502, 335] width 1005 height 425
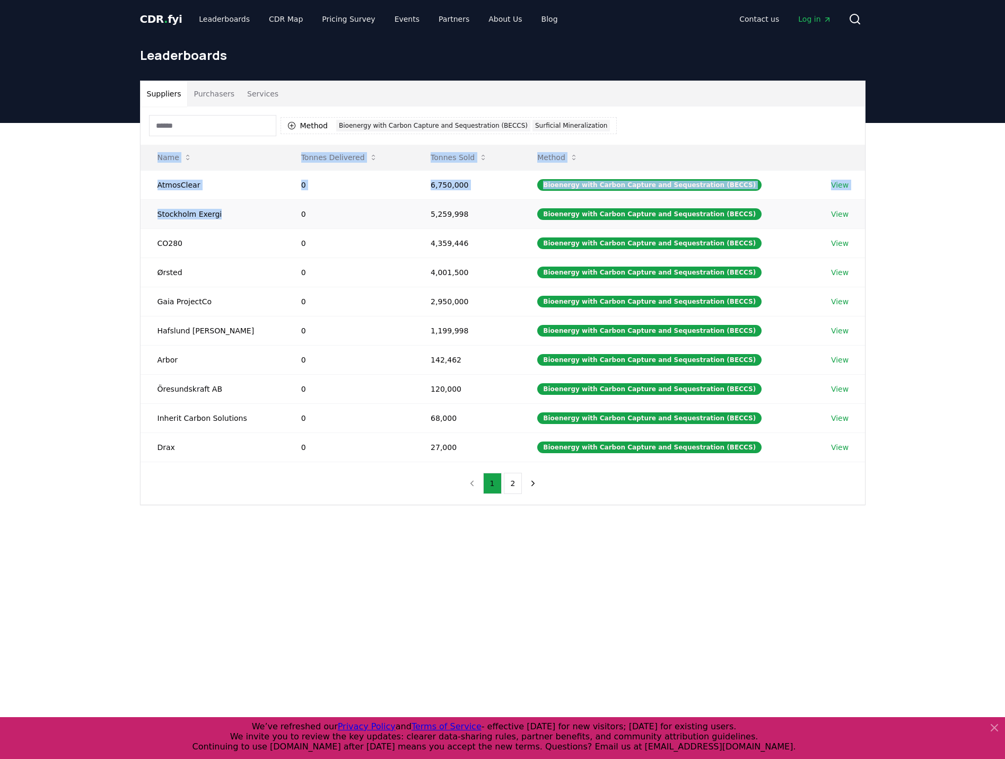
drag, startPoint x: 121, startPoint y: 217, endPoint x: 253, endPoint y: 214, distance: 132.0
click at [253, 214] on td "Stockholm Exergi" at bounding box center [212, 213] width 144 height 29
drag, startPoint x: 235, startPoint y: 217, endPoint x: 143, endPoint y: 216, distance: 92.2
click at [143, 216] on td "Stockholm Exergi" at bounding box center [212, 213] width 144 height 29
copy td "Stockholm Exergi"
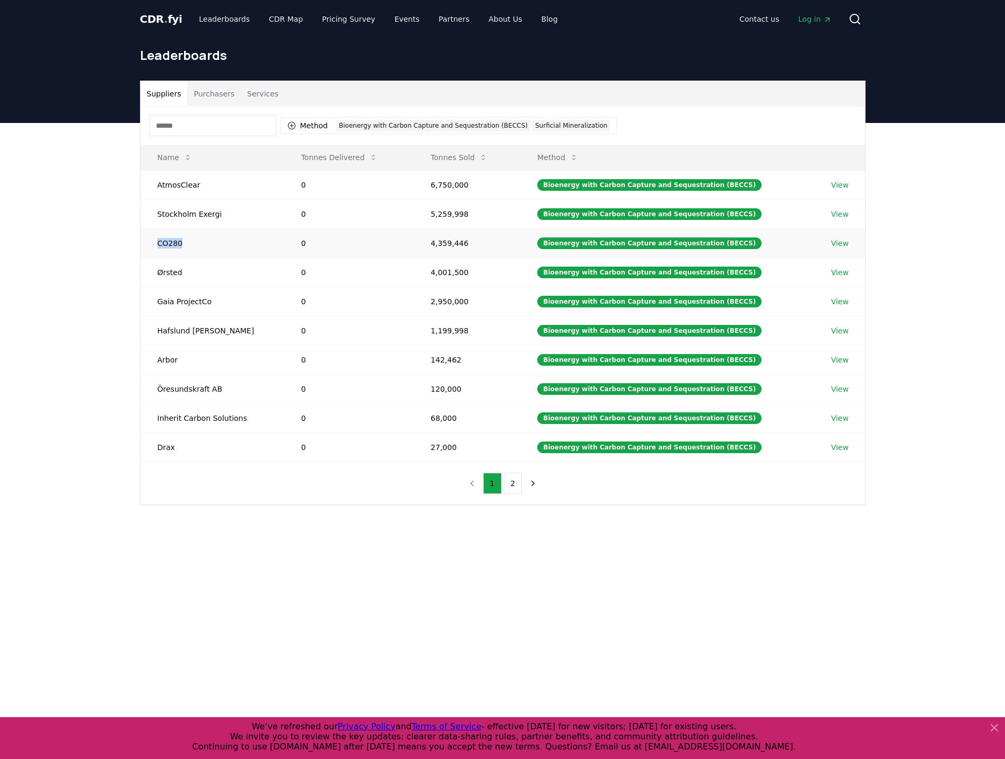
drag, startPoint x: 192, startPoint y: 241, endPoint x: 154, endPoint y: 245, distance: 39.0
click at [154, 245] on td "CO280" at bounding box center [212, 242] width 144 height 29
copy td "CO280"
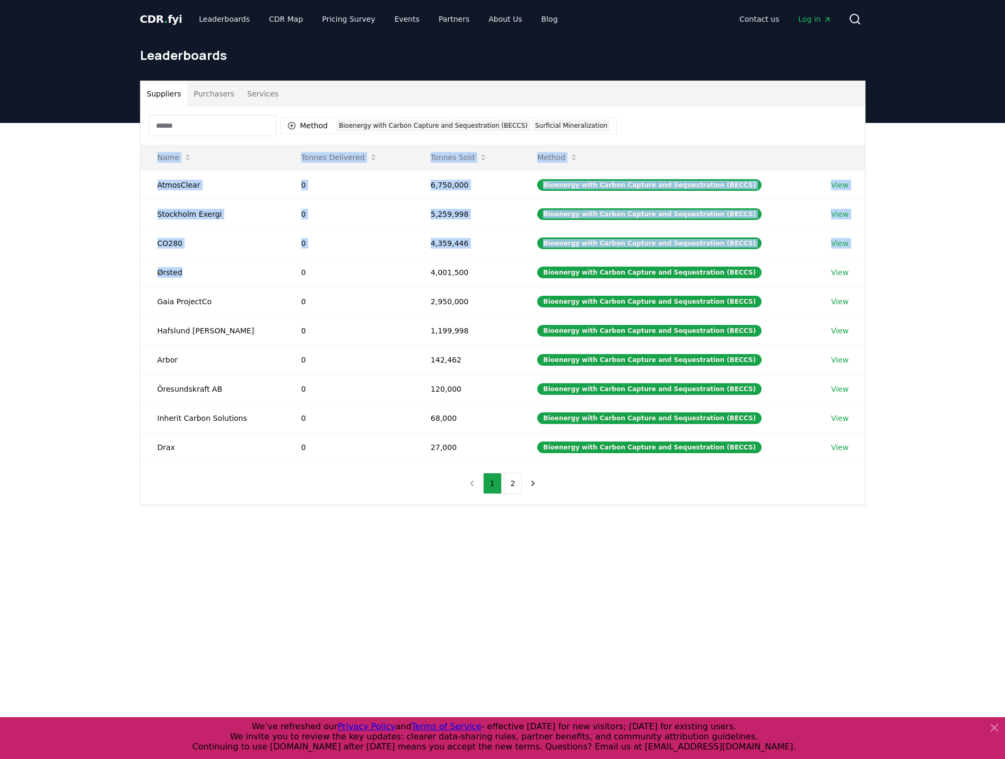
drag, startPoint x: 204, startPoint y: 275, endPoint x: 126, endPoint y: 278, distance: 78.5
click at [126, 278] on div "Suppliers Purchasers Services Method 2 Bioenergy with Carbon Capture and Seques…" at bounding box center [502, 335] width 1005 height 425
drag, startPoint x: 126, startPoint y: 278, endPoint x: 159, endPoint y: 279, distance: 32.9
click at [159, 279] on td "Ørsted" at bounding box center [212, 272] width 144 height 29
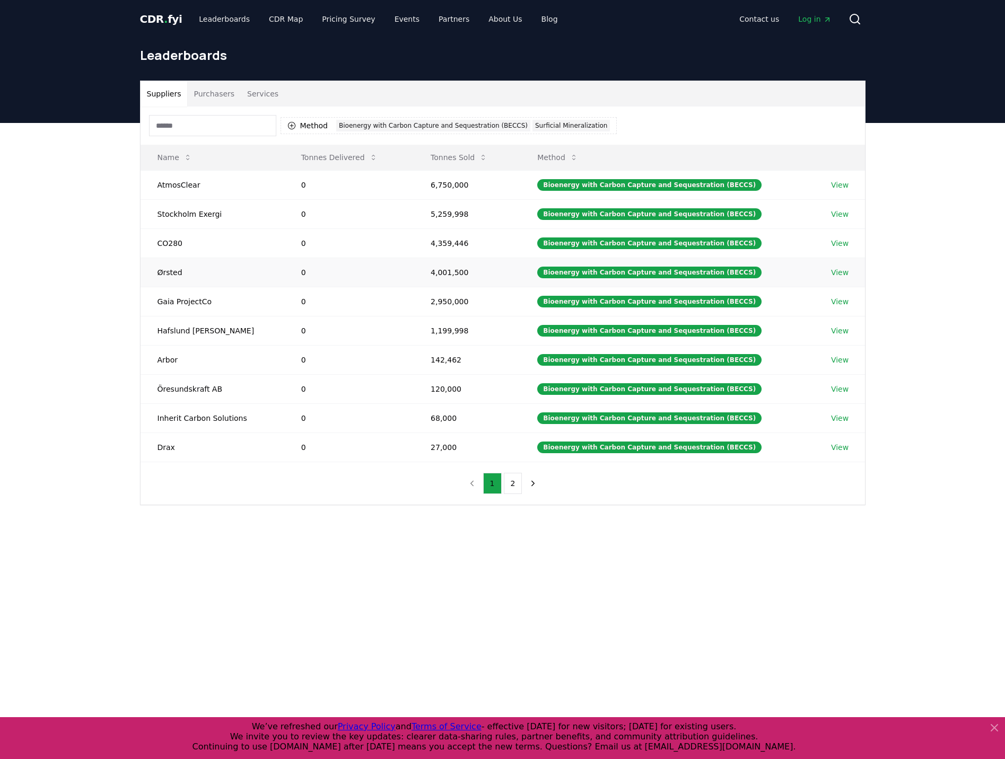
click at [210, 267] on td "Ørsted" at bounding box center [212, 272] width 144 height 29
drag, startPoint x: 188, startPoint y: 269, endPoint x: 151, endPoint y: 271, distance: 37.2
click at [151, 271] on td "Ørsted" at bounding box center [212, 272] width 144 height 29
copy td "Ørsted"
click at [511, 481] on button "2" at bounding box center [513, 483] width 19 height 21
